Goal: Task Accomplishment & Management: Complete application form

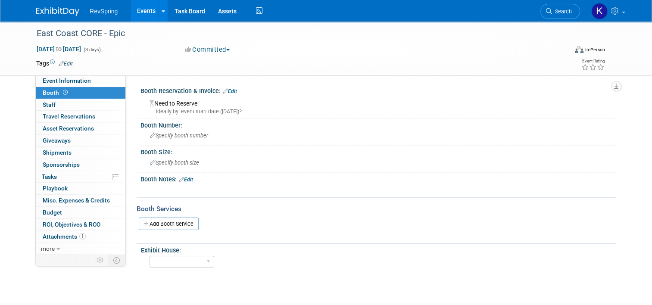
click at [141, 9] on link "Events" at bounding box center [146, 11] width 31 height 22
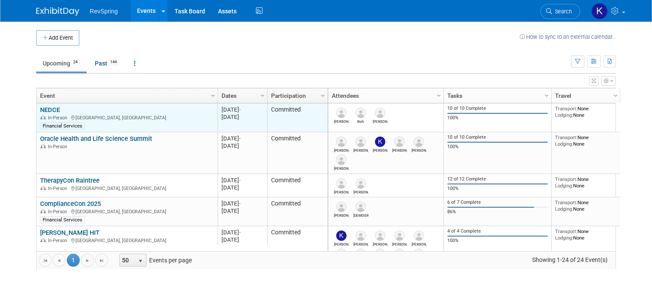
click at [45, 107] on link "NEDCE" at bounding box center [50, 110] width 20 height 8
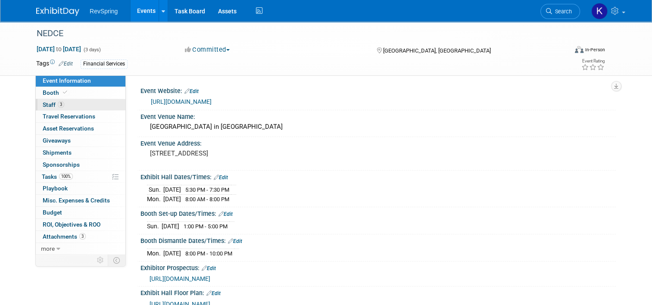
click at [47, 107] on span "Staff 3" at bounding box center [54, 104] width 22 height 7
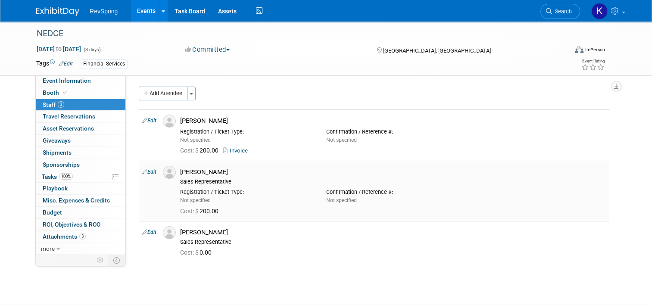
drag, startPoint x: 214, startPoint y: 170, endPoint x: 176, endPoint y: 172, distance: 38.0
click at [180, 172] on div "Bob Duggan" at bounding box center [393, 172] width 426 height 8
copy div "Bob Duggan"
click at [204, 232] on div "Rich Schlegel" at bounding box center [393, 233] width 426 height 8
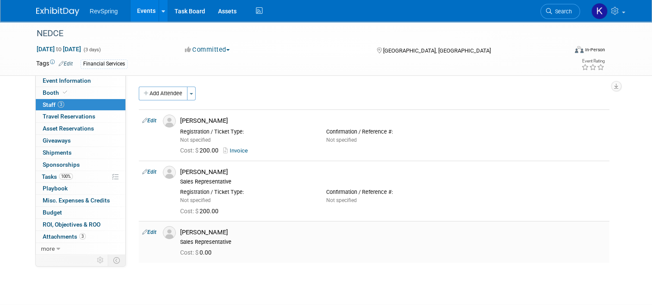
copy div "Schlegel"
click at [97, 82] on link "Event Information" at bounding box center [81, 81] width 90 height 12
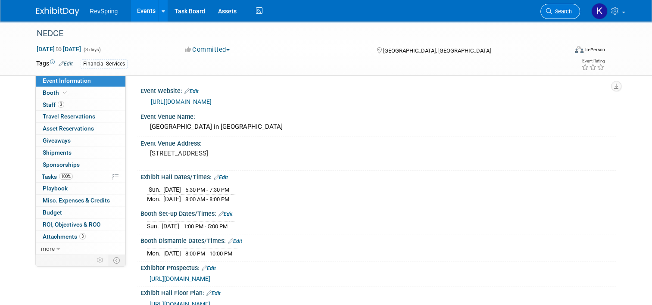
click at [571, 14] on span "Search" at bounding box center [562, 11] width 20 height 6
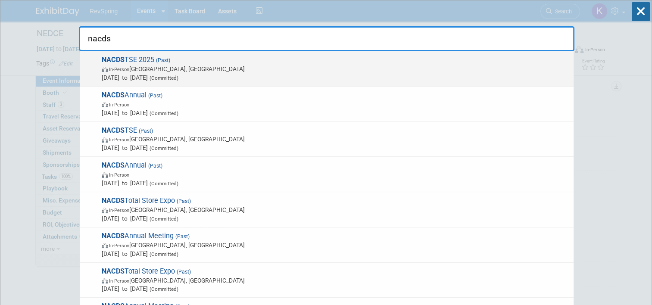
type input "nacds"
click at [226, 65] on span "In-Person San Diego, CA" at bounding box center [336, 69] width 468 height 9
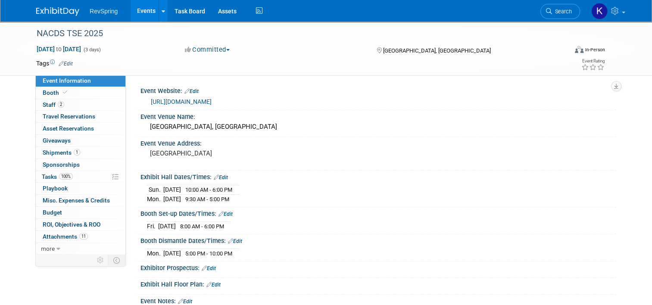
click at [140, 14] on link "Events" at bounding box center [146, 11] width 31 height 22
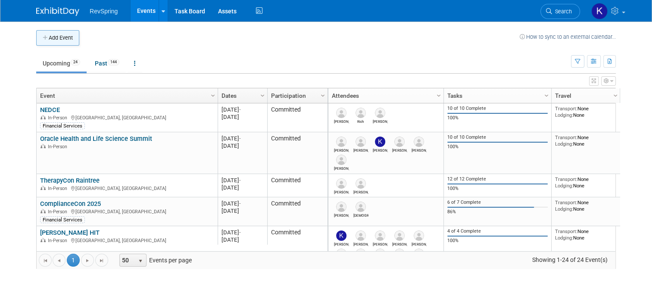
click at [58, 41] on button "Add Event" at bounding box center [57, 38] width 43 height 16
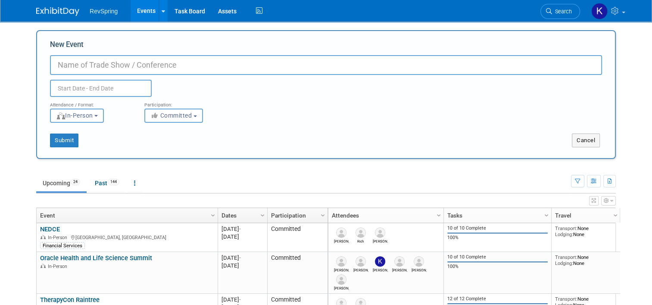
click at [98, 69] on input "New Event" at bounding box center [326, 65] width 552 height 20
type input "NACDS TSE"
click at [88, 87] on input "text" at bounding box center [101, 88] width 102 height 17
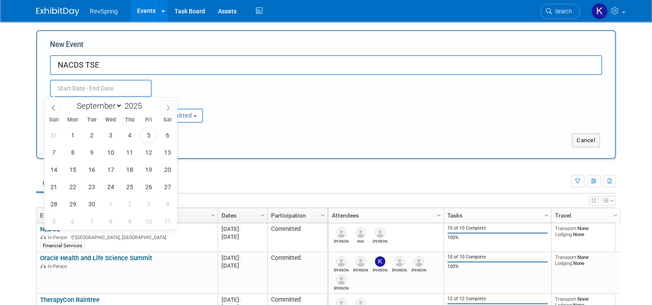
click at [167, 107] on icon at bounding box center [168, 108] width 6 height 6
select select "11"
click at [167, 107] on icon at bounding box center [168, 108] width 6 height 6
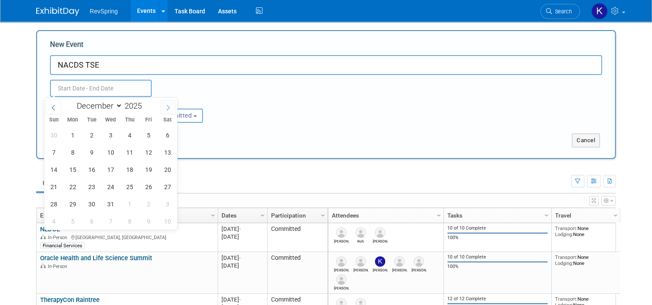
type input "2026"
click at [167, 107] on icon at bounding box center [168, 108] width 6 height 6
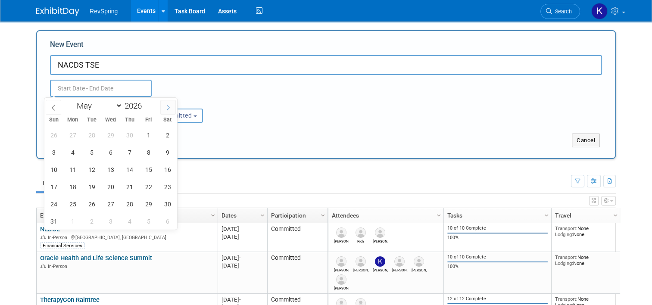
click at [167, 107] on icon at bounding box center [168, 108] width 6 height 6
select select "7"
click at [166, 170] on span "15" at bounding box center [167, 169] width 17 height 17
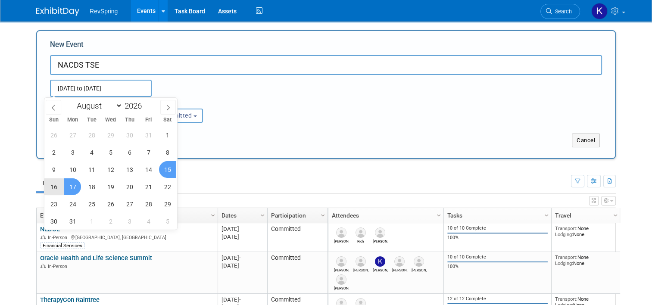
click at [67, 190] on span "17" at bounding box center [72, 187] width 17 height 17
type input "Aug 15, 2026 to Aug 17, 2026"
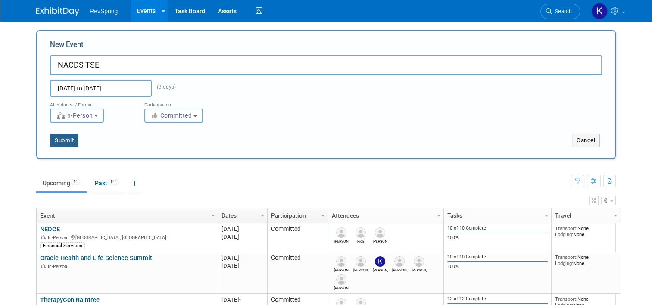
click at [53, 140] on button "Submit" at bounding box center [64, 141] width 28 height 14
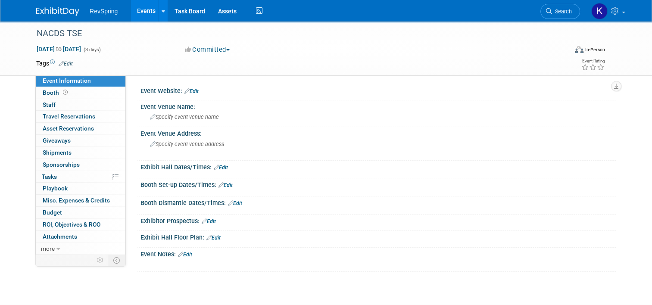
click at [207, 236] on link "Edit" at bounding box center [214, 238] width 14 height 6
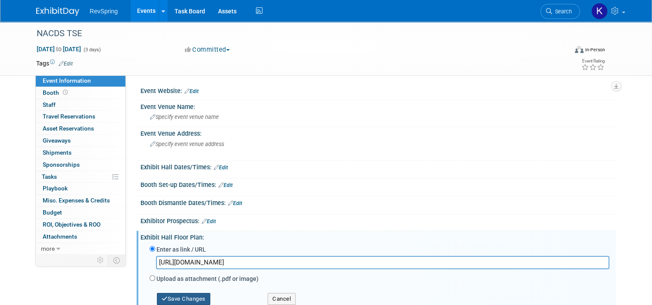
type input "https://tse26.mapyourshow.com/8_0/exhview/index.cfm"
click at [186, 293] on button "Save Changes" at bounding box center [183, 299] width 53 height 12
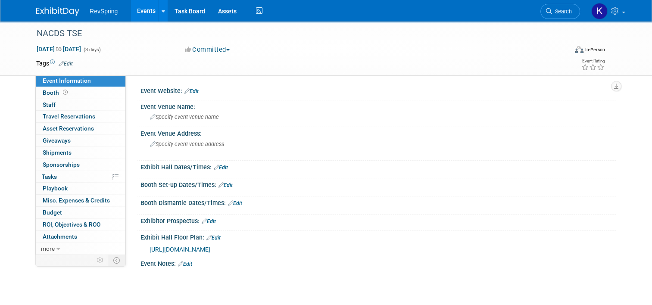
click at [192, 94] on link "Edit" at bounding box center [192, 91] width 14 height 6
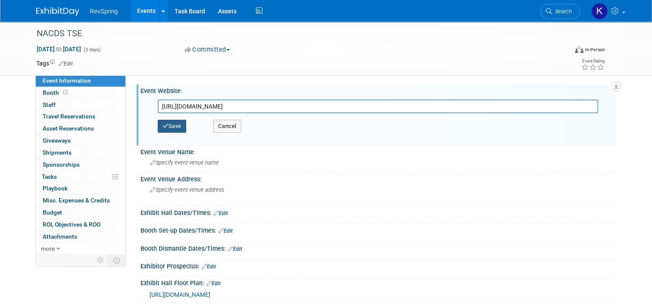
type input "https://tse.nacds.org/"
click at [172, 122] on button "Save" at bounding box center [172, 126] width 28 height 13
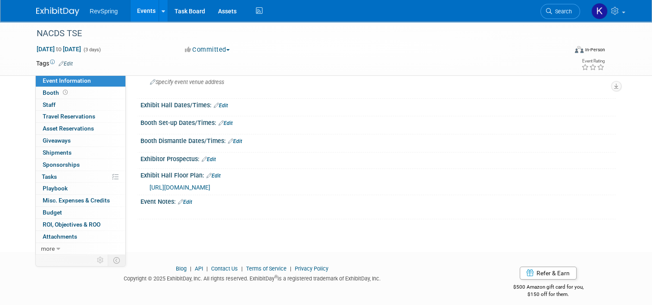
scroll to position [78, 0]
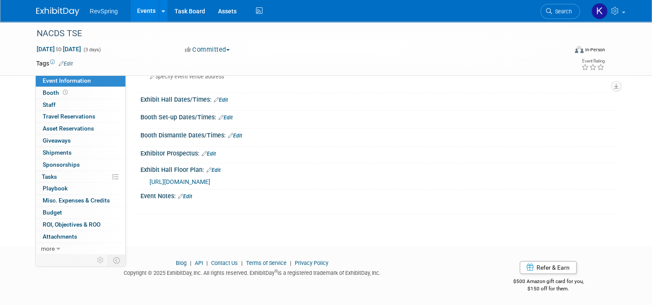
click at [183, 197] on link "Edit" at bounding box center [185, 197] width 14 height 6
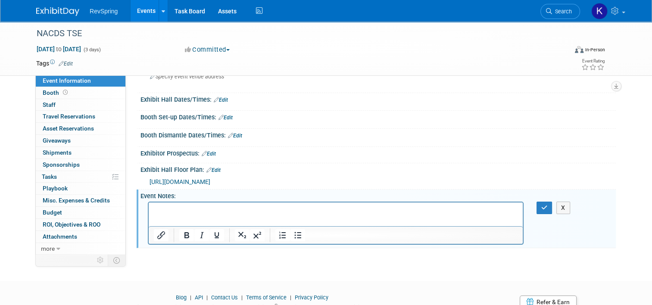
scroll to position [0, 0]
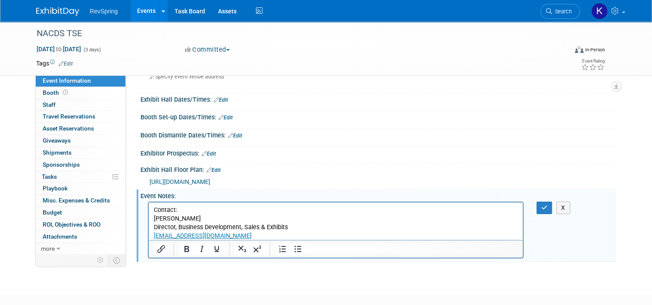
click at [181, 206] on p "Contact:" at bounding box center [336, 210] width 364 height 9
click at [166, 208] on p "Contact:" at bounding box center [336, 210] width 364 height 9
click at [553, 205] on button "button" at bounding box center [545, 208] width 16 height 13
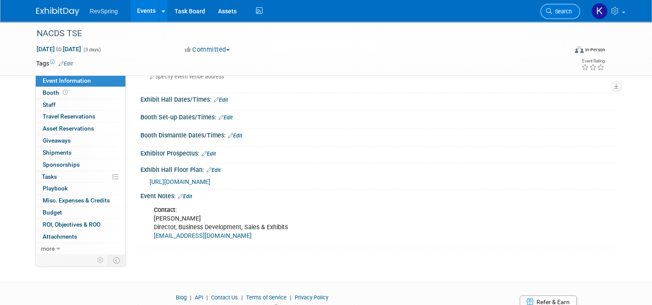
click at [564, 11] on span "Search" at bounding box center [562, 11] width 20 height 6
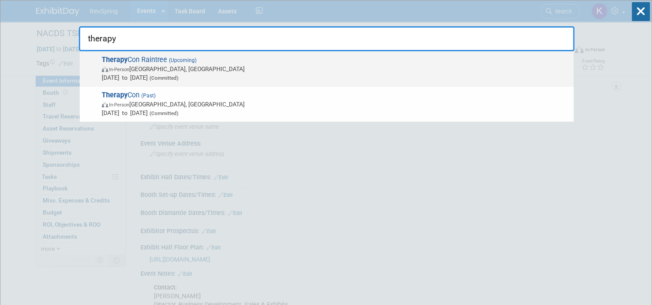
type input "therapy"
click at [259, 78] on span "Sep 24, 2025 to Sep 26, 2025 (Committed)" at bounding box center [336, 77] width 468 height 9
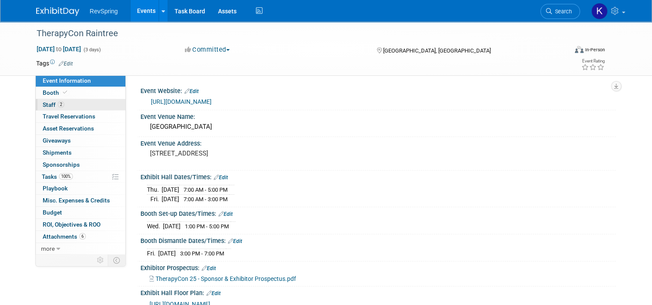
click at [84, 109] on link "2 Staff 2" at bounding box center [81, 105] width 90 height 12
